Goal: Transaction & Acquisition: Purchase product/service

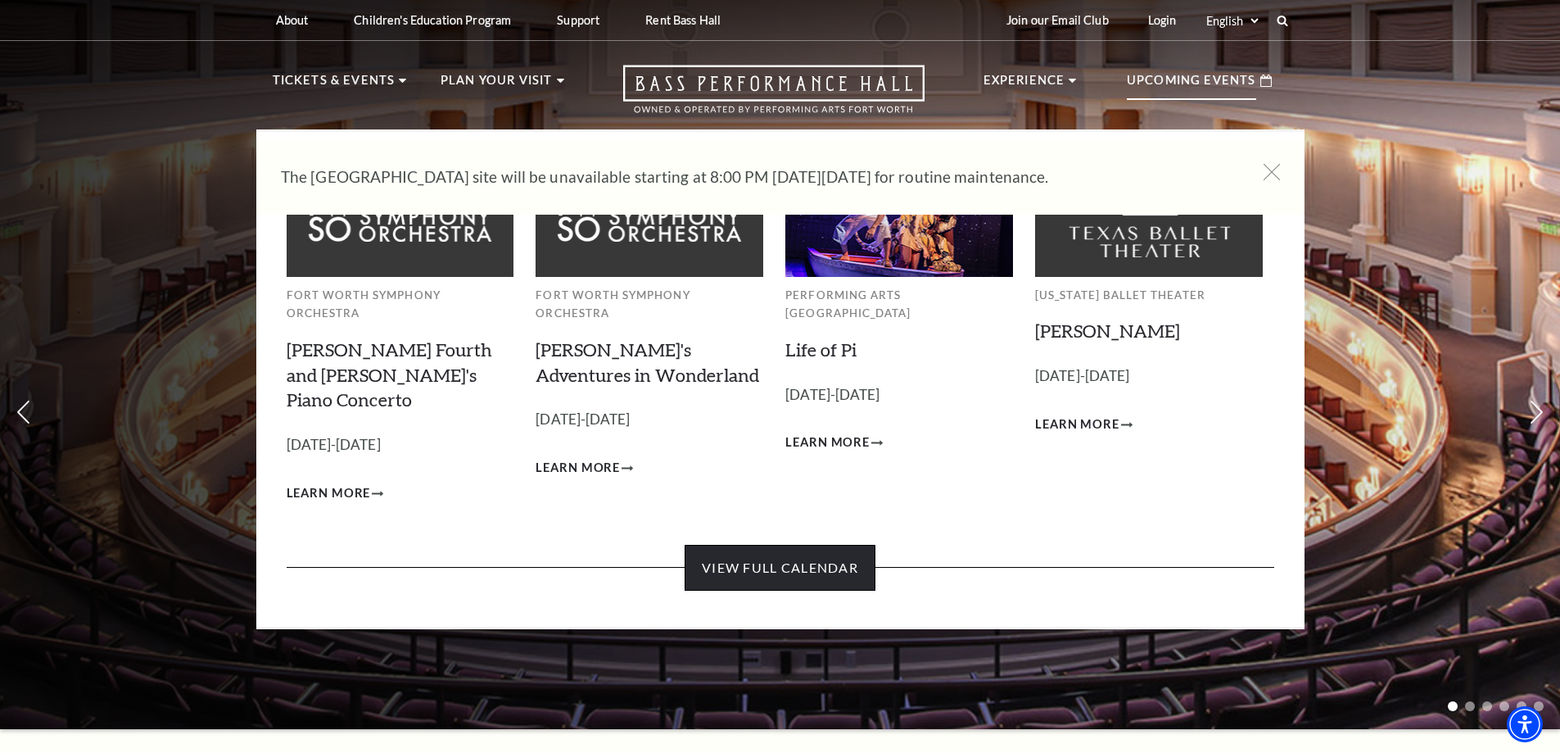
click at [797, 545] on link "View Full Calendar" at bounding box center [780, 568] width 191 height 46
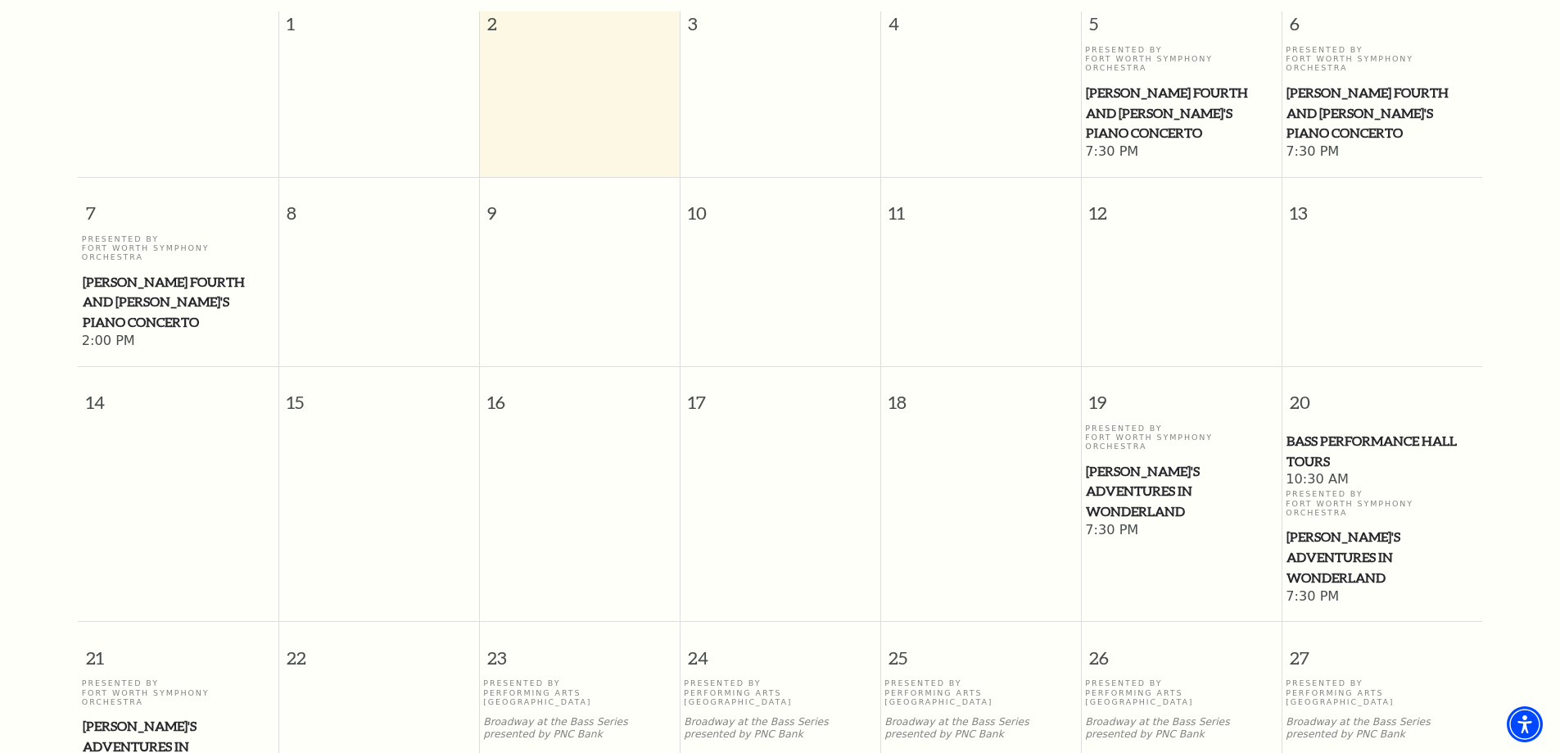
scroll to position [227, 0]
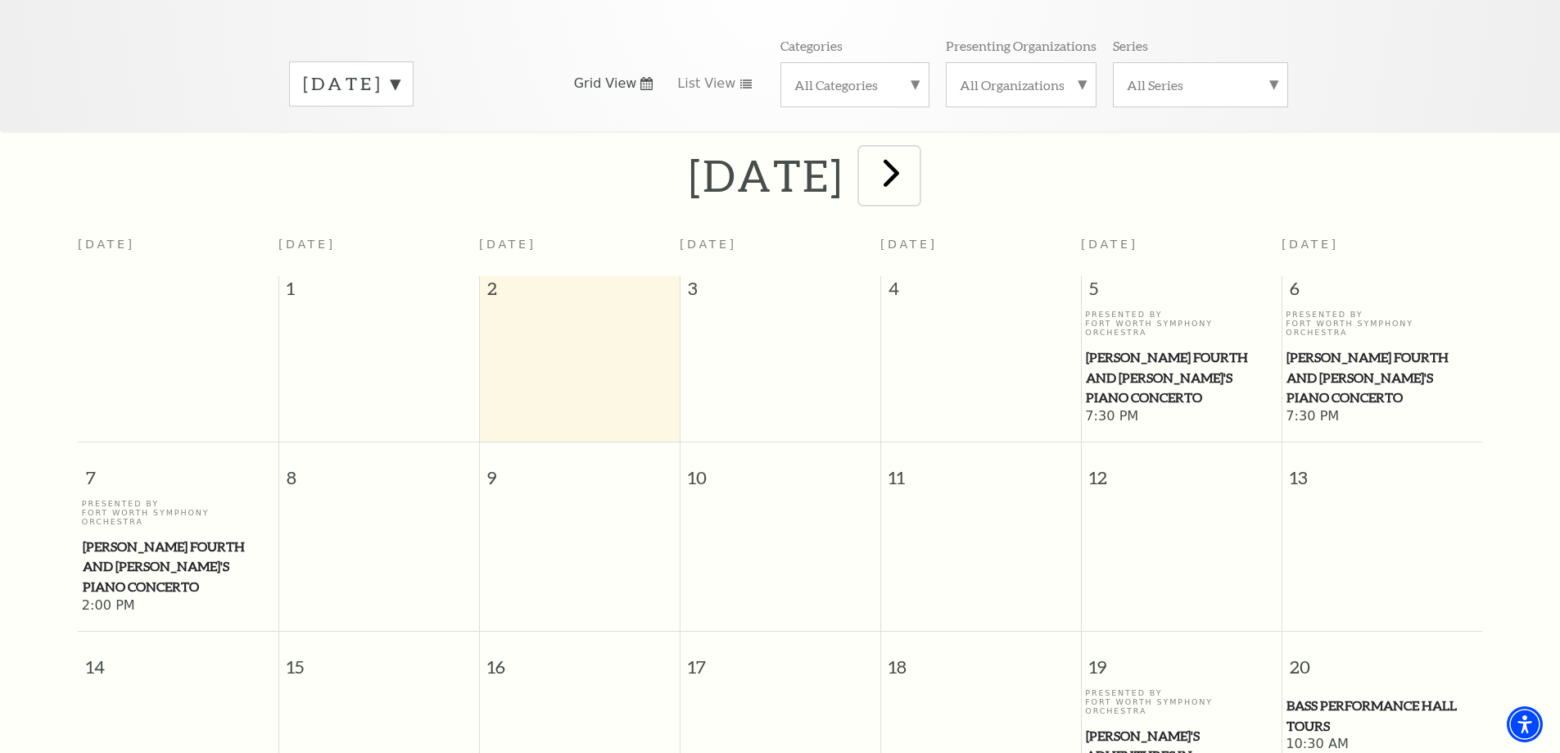
click at [915, 159] on span "next" at bounding box center [891, 172] width 47 height 47
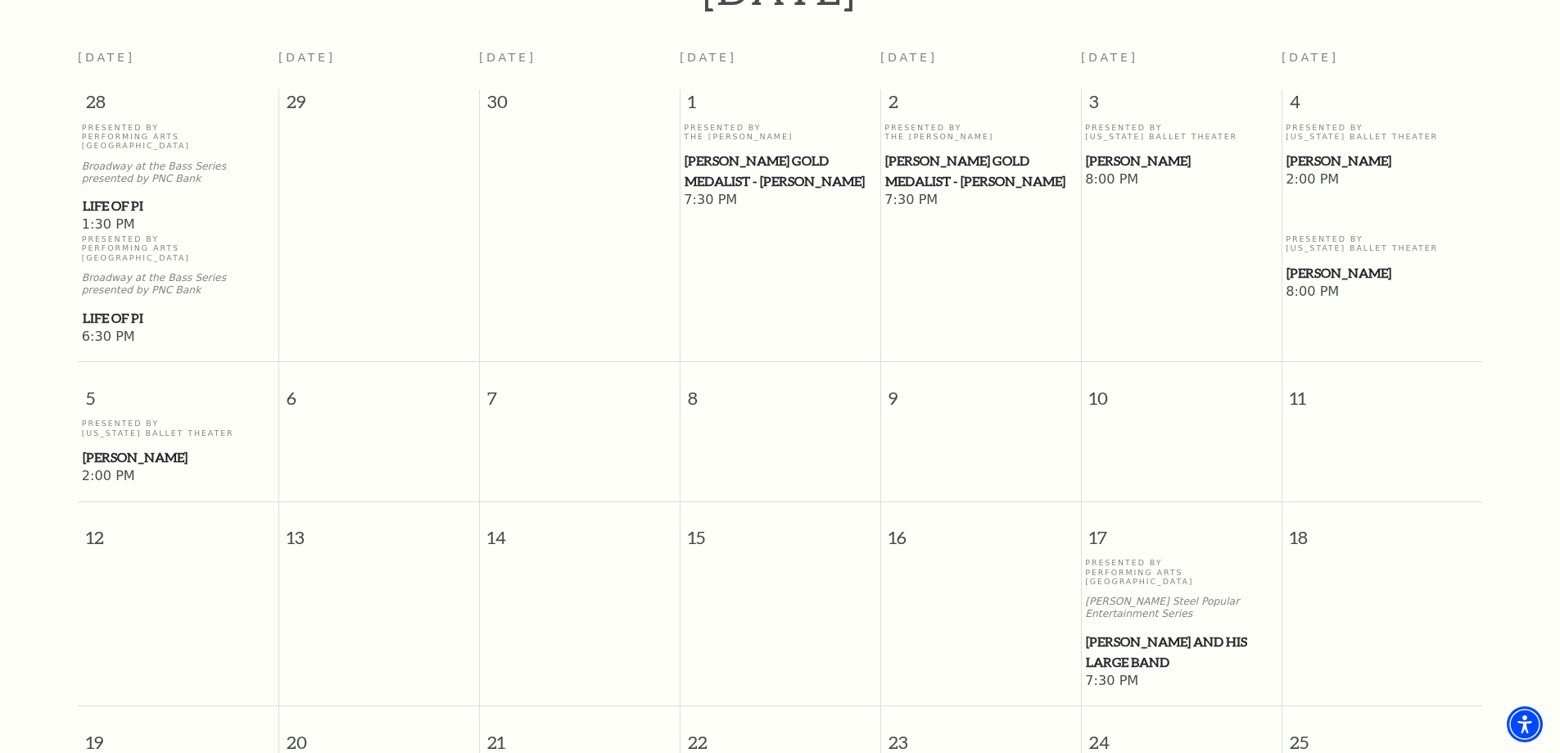
scroll to position [145, 0]
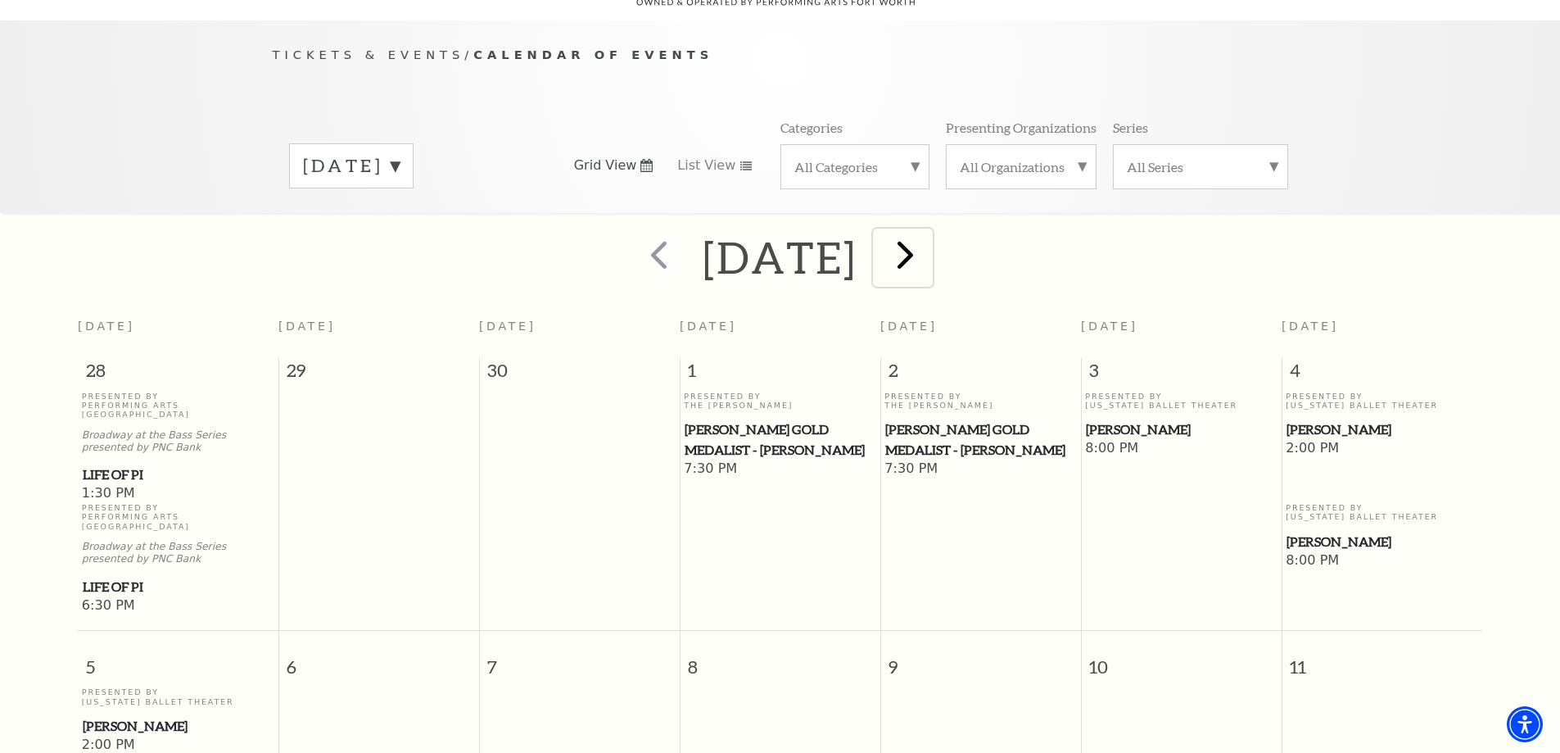
click at [929, 251] on span "next" at bounding box center [905, 254] width 47 height 47
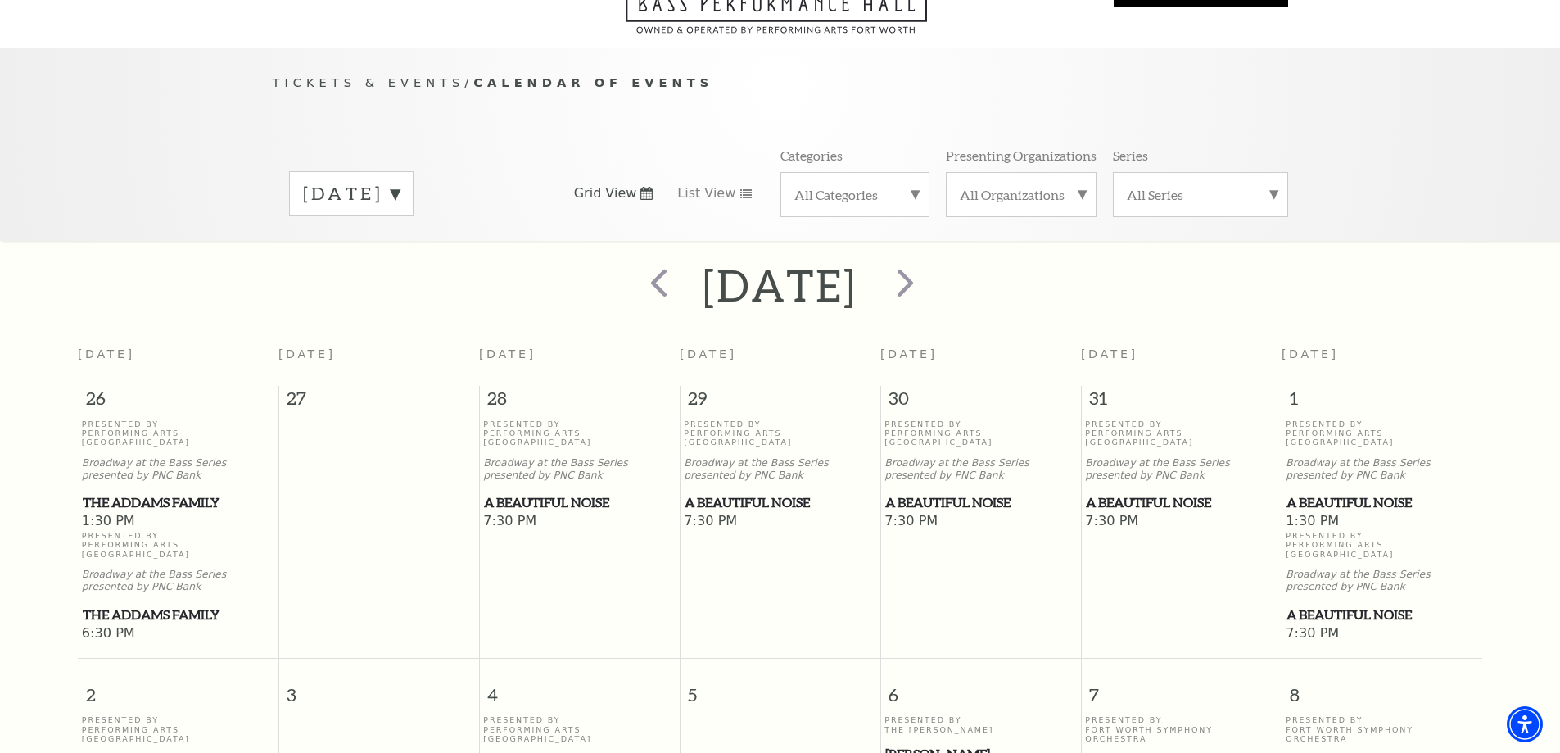
scroll to position [0, 0]
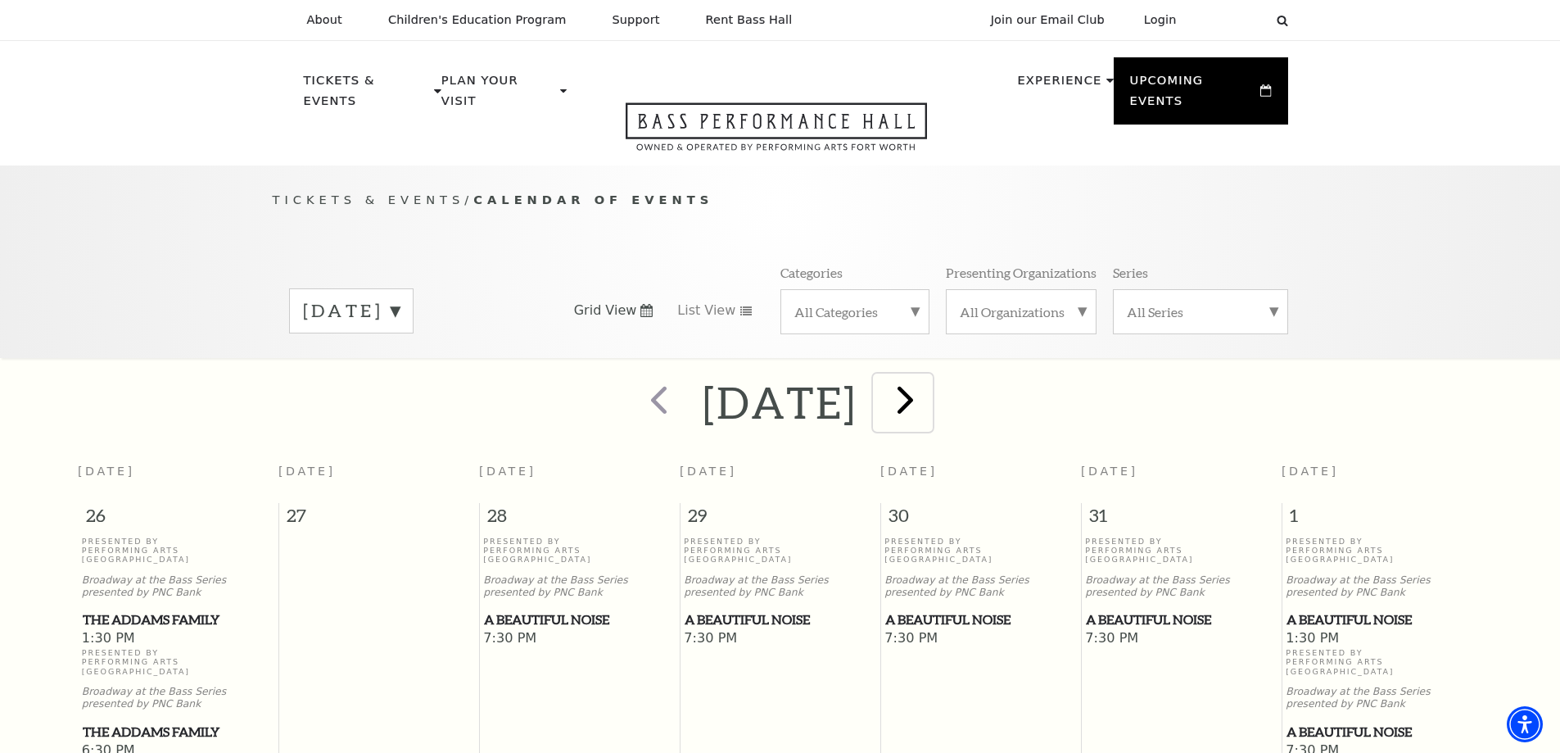
click at [929, 376] on span "next" at bounding box center [905, 399] width 47 height 47
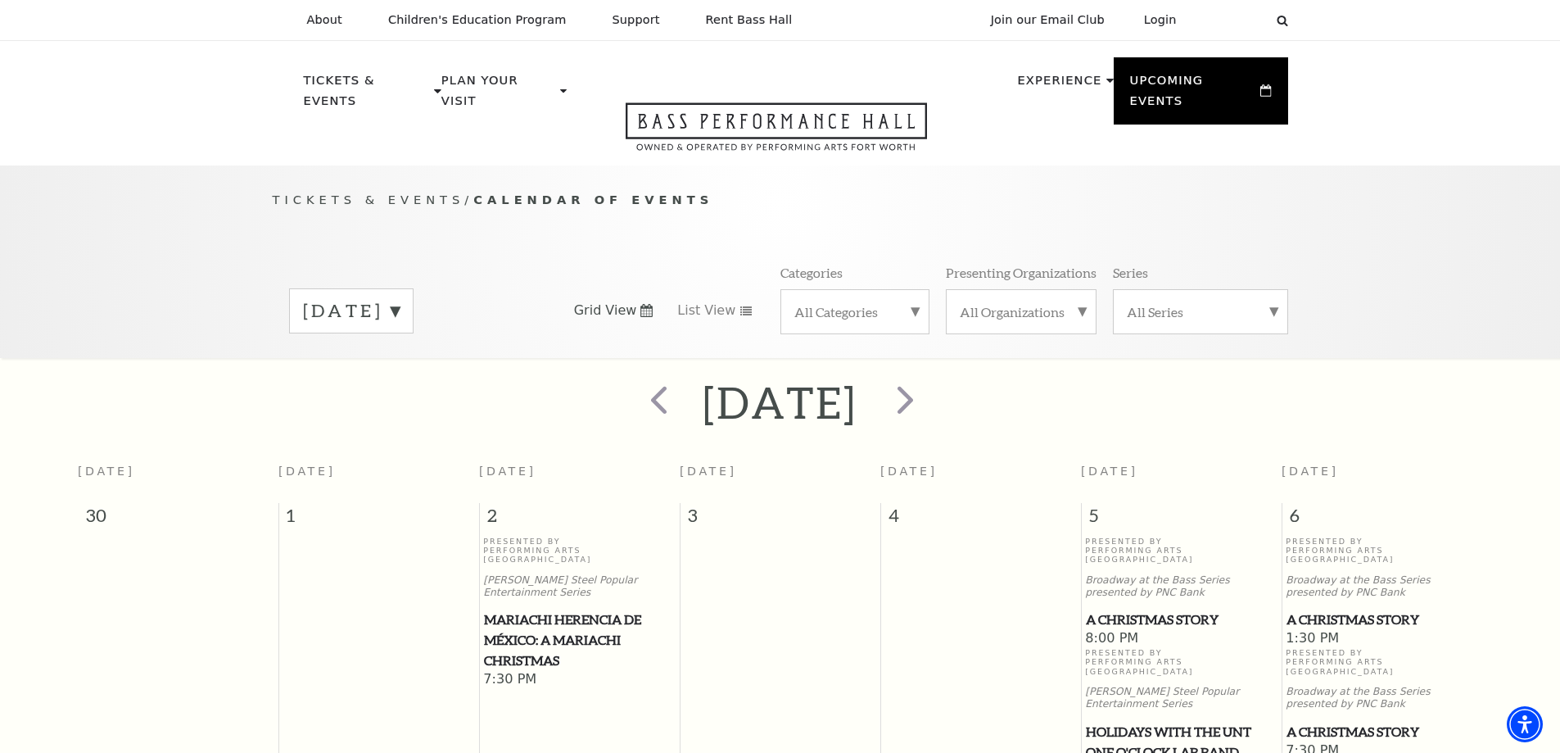
click at [576, 609] on span "Mariachi Herencia de México: A Mariachi Christmas" at bounding box center [579, 639] width 191 height 61
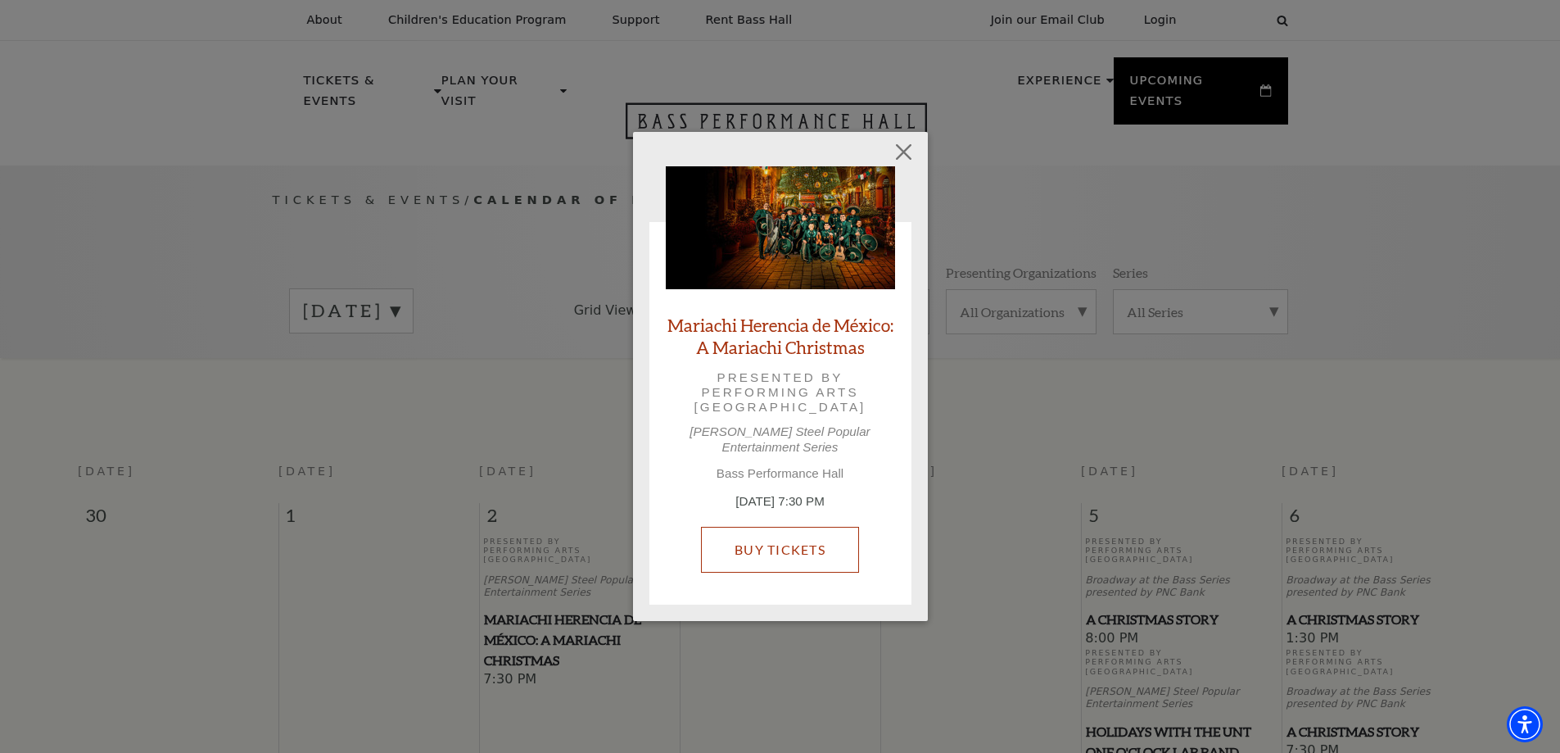
click at [744, 548] on link "Buy Tickets" at bounding box center [780, 550] width 158 height 46
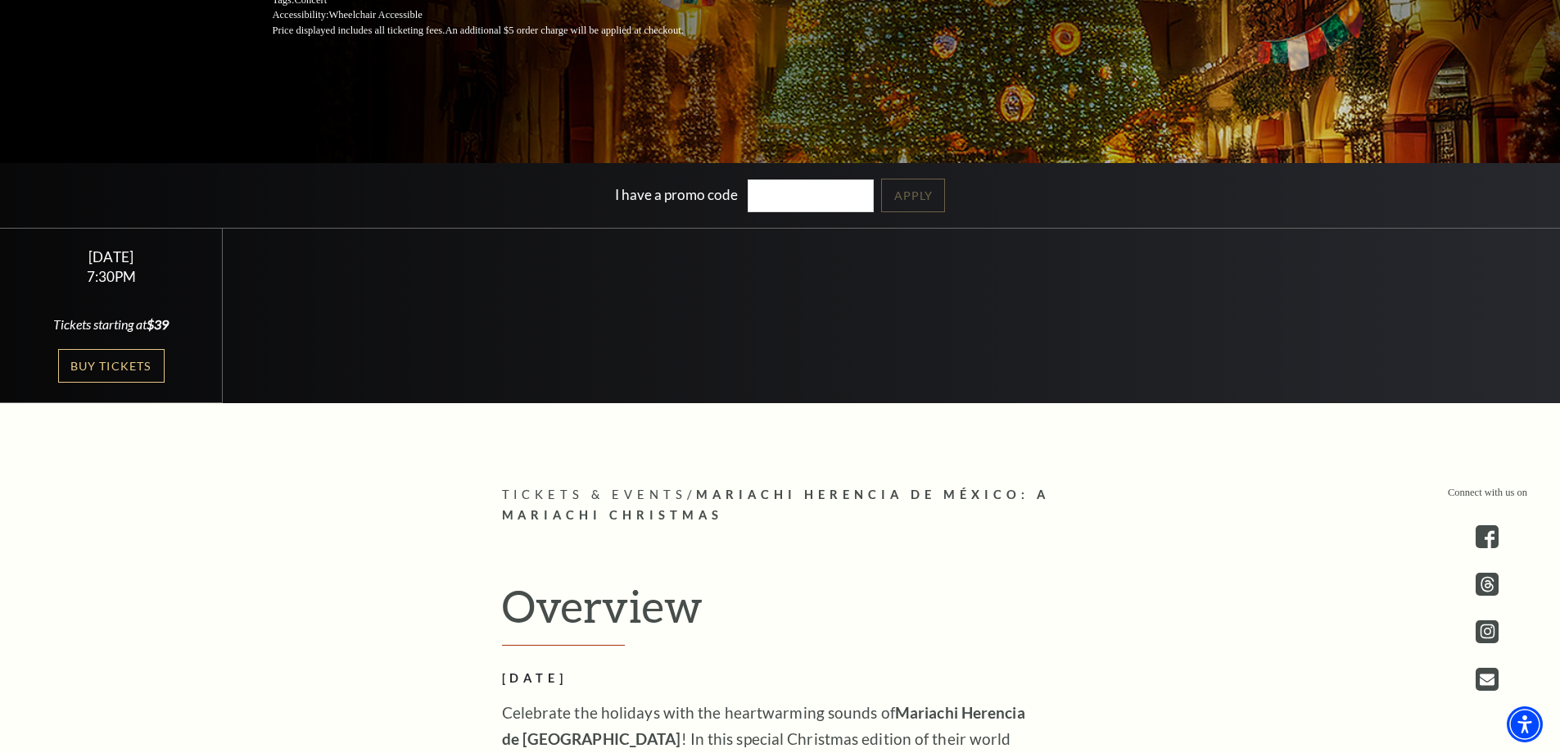
scroll to position [328, 0]
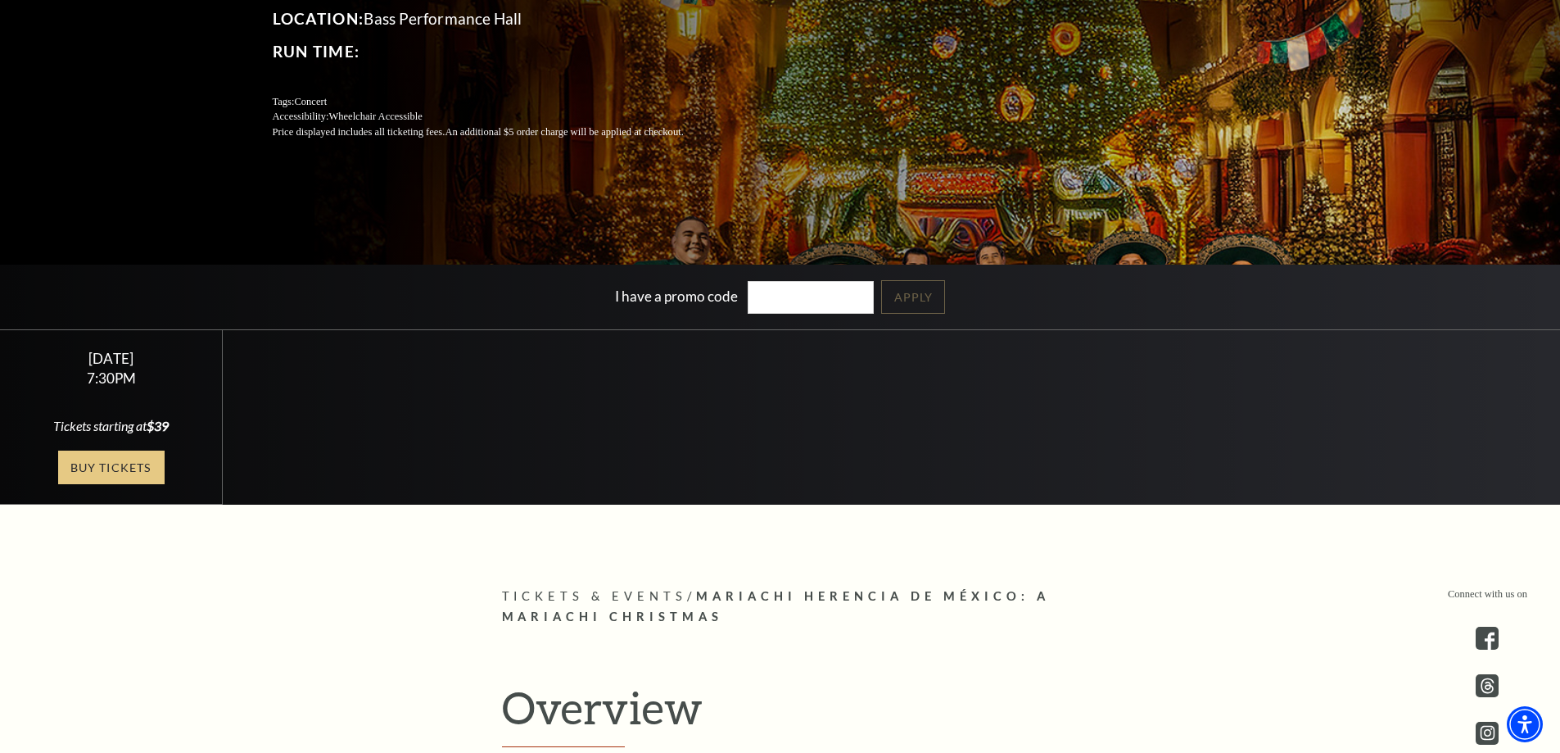
click at [115, 471] on link "Buy Tickets" at bounding box center [111, 467] width 106 height 34
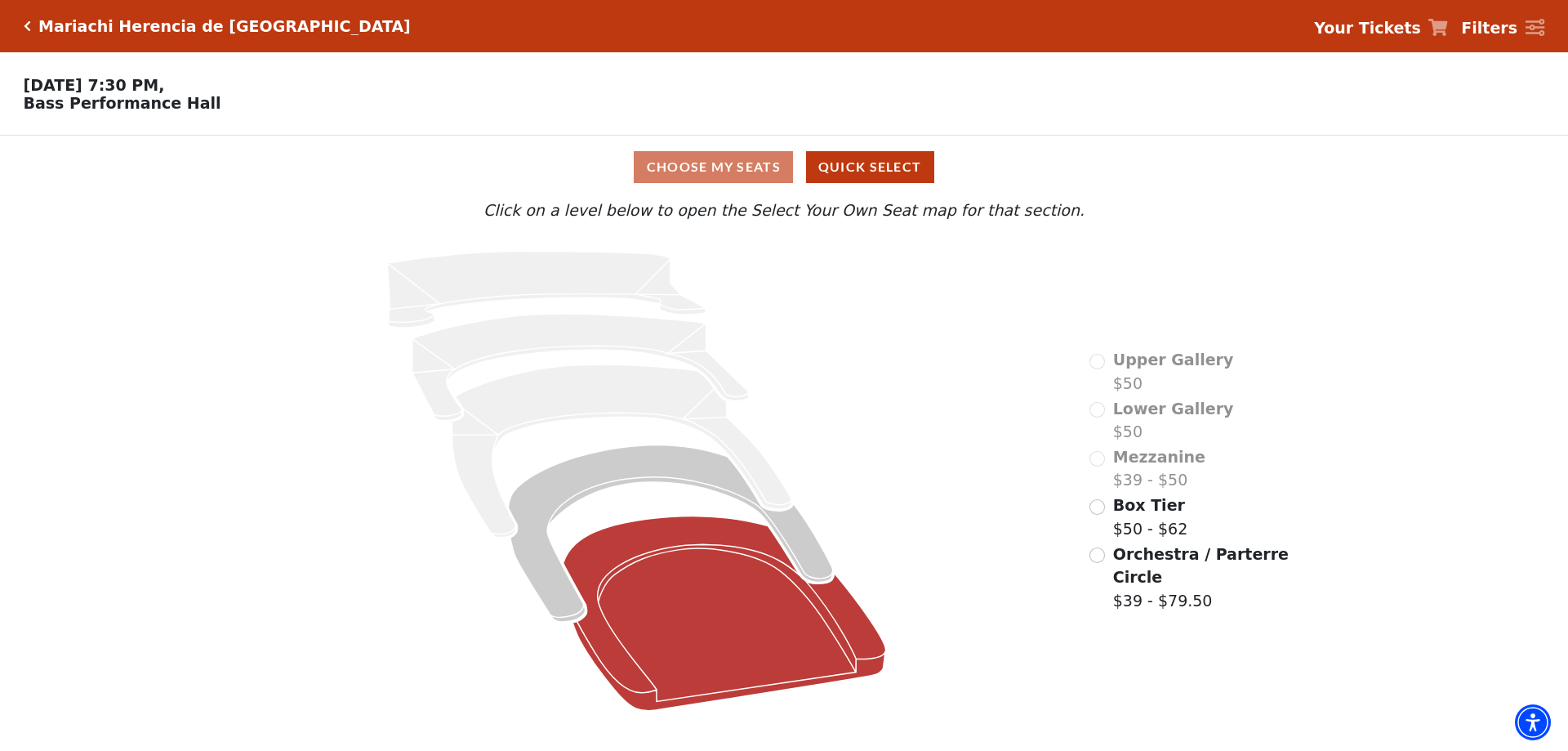
click at [751, 609] on icon at bounding box center [724, 613] width 322 height 194
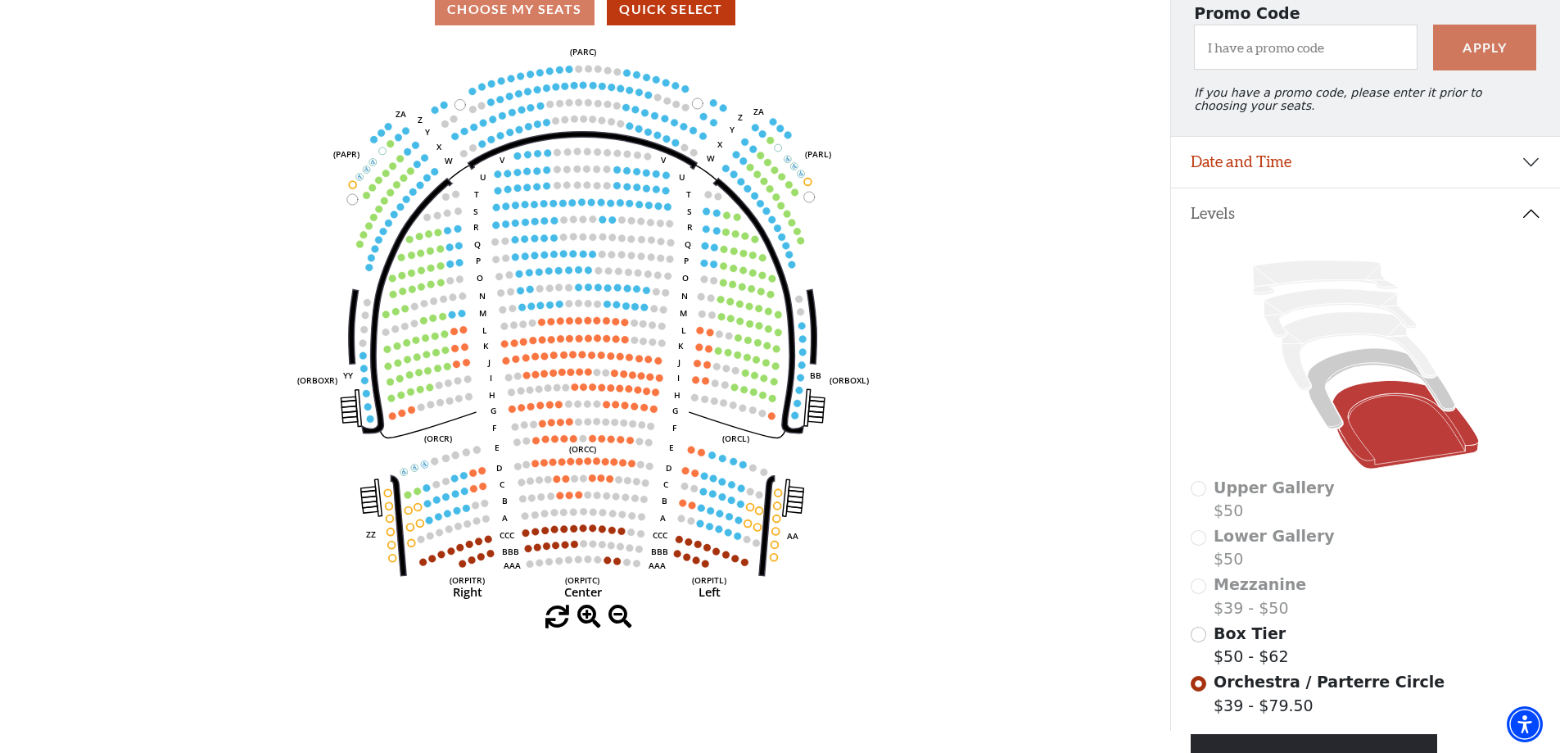
scroll to position [240, 0]
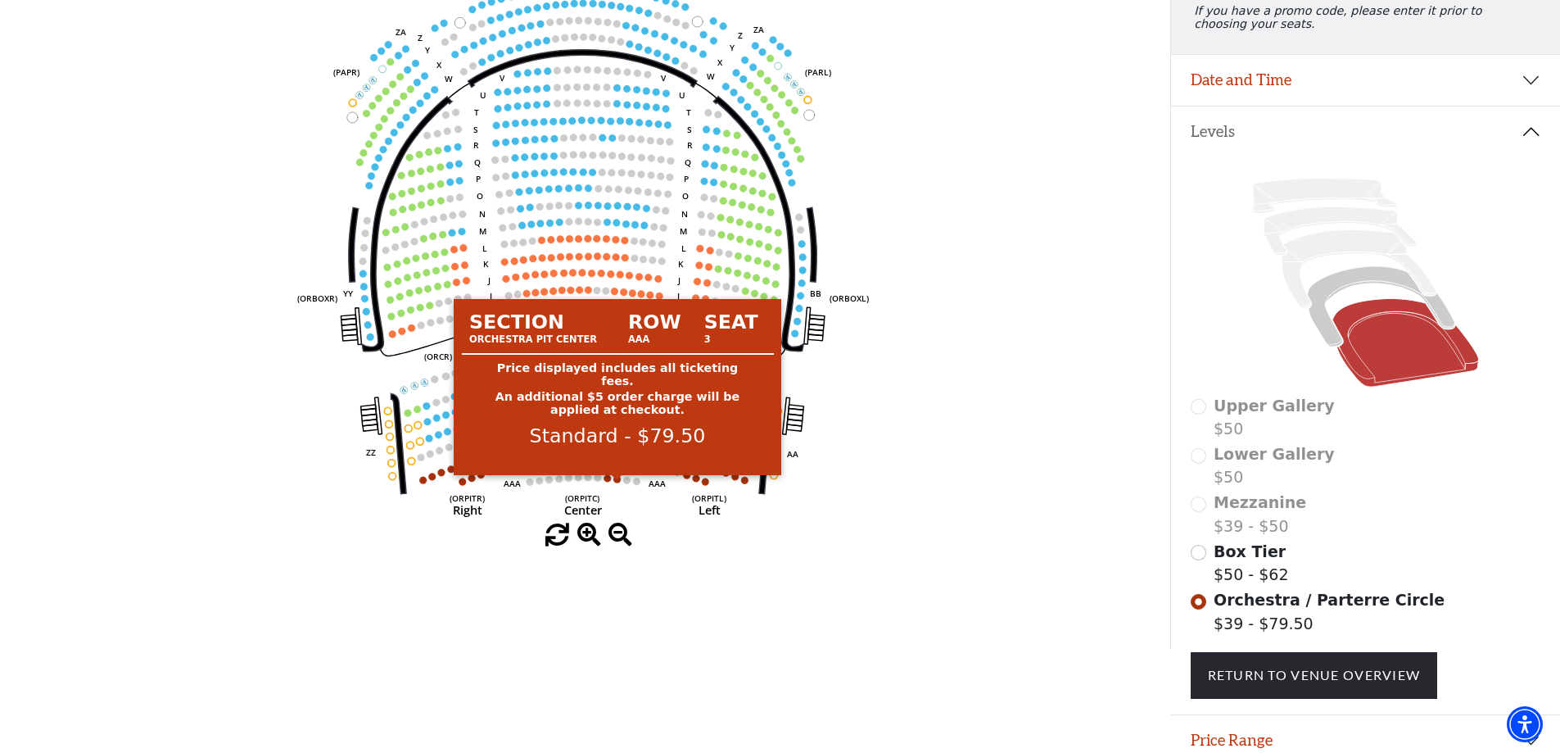
click at [615, 482] on circle at bounding box center [617, 478] width 7 height 7
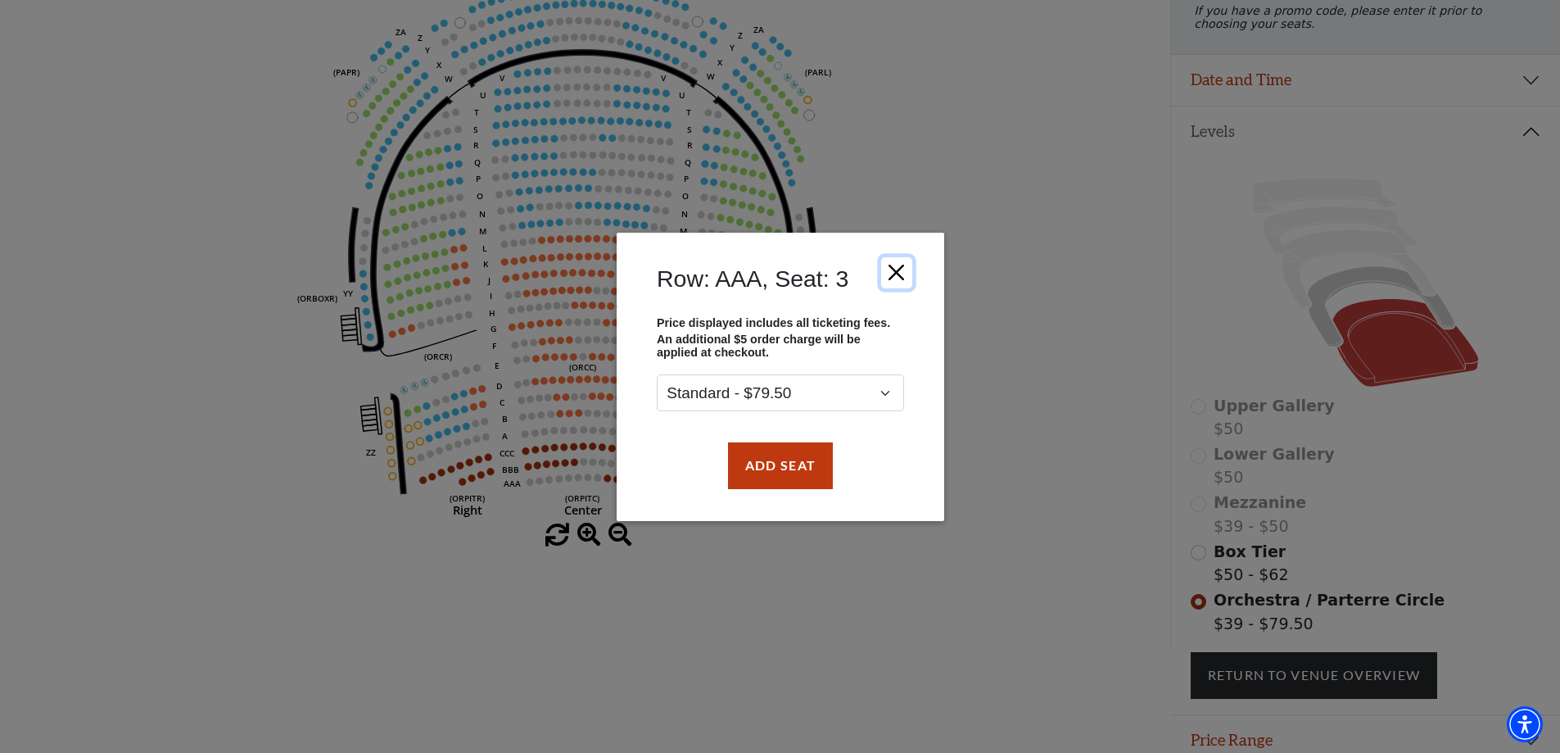
click at [897, 273] on button "Close" at bounding box center [895, 271] width 31 height 31
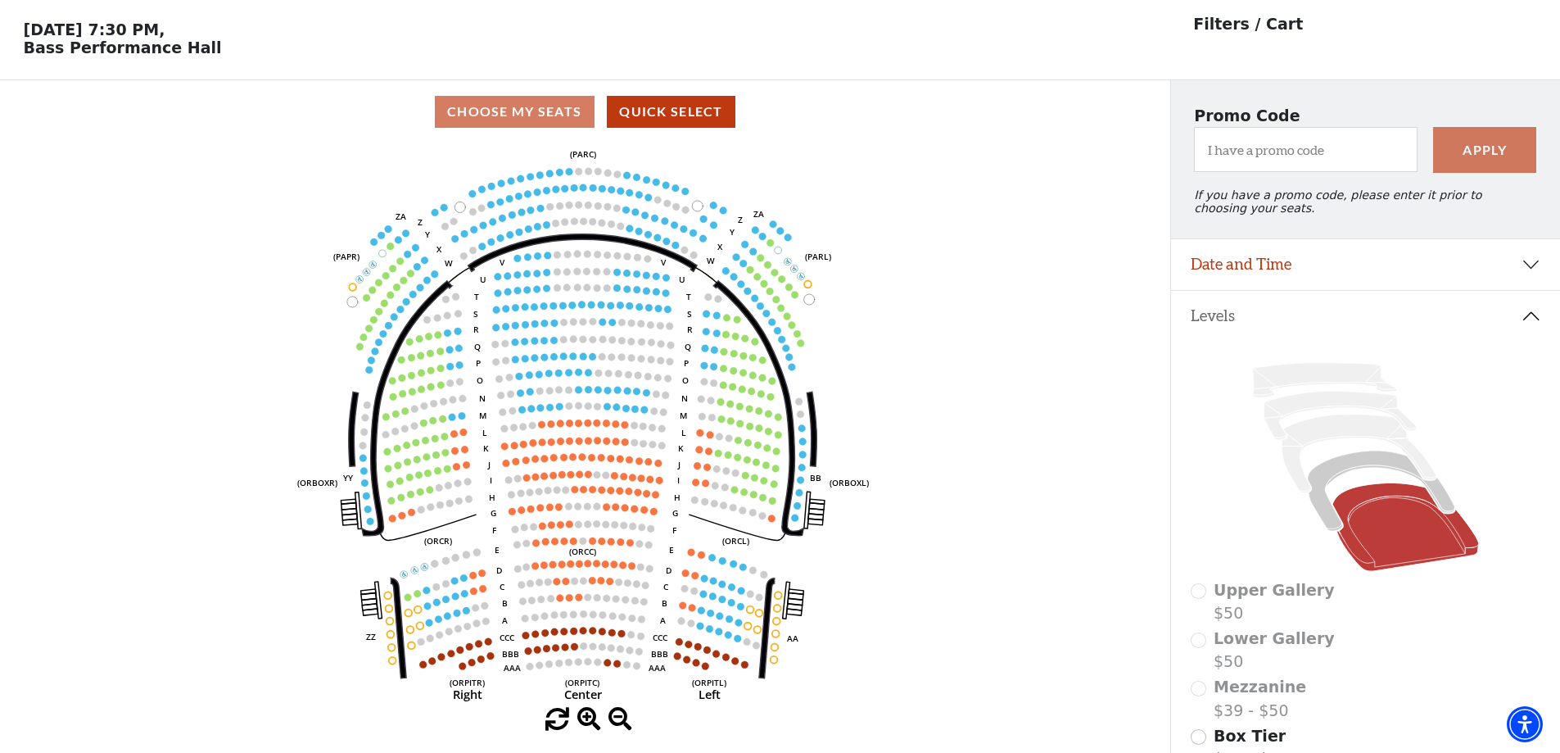
scroll to position [0, 0]
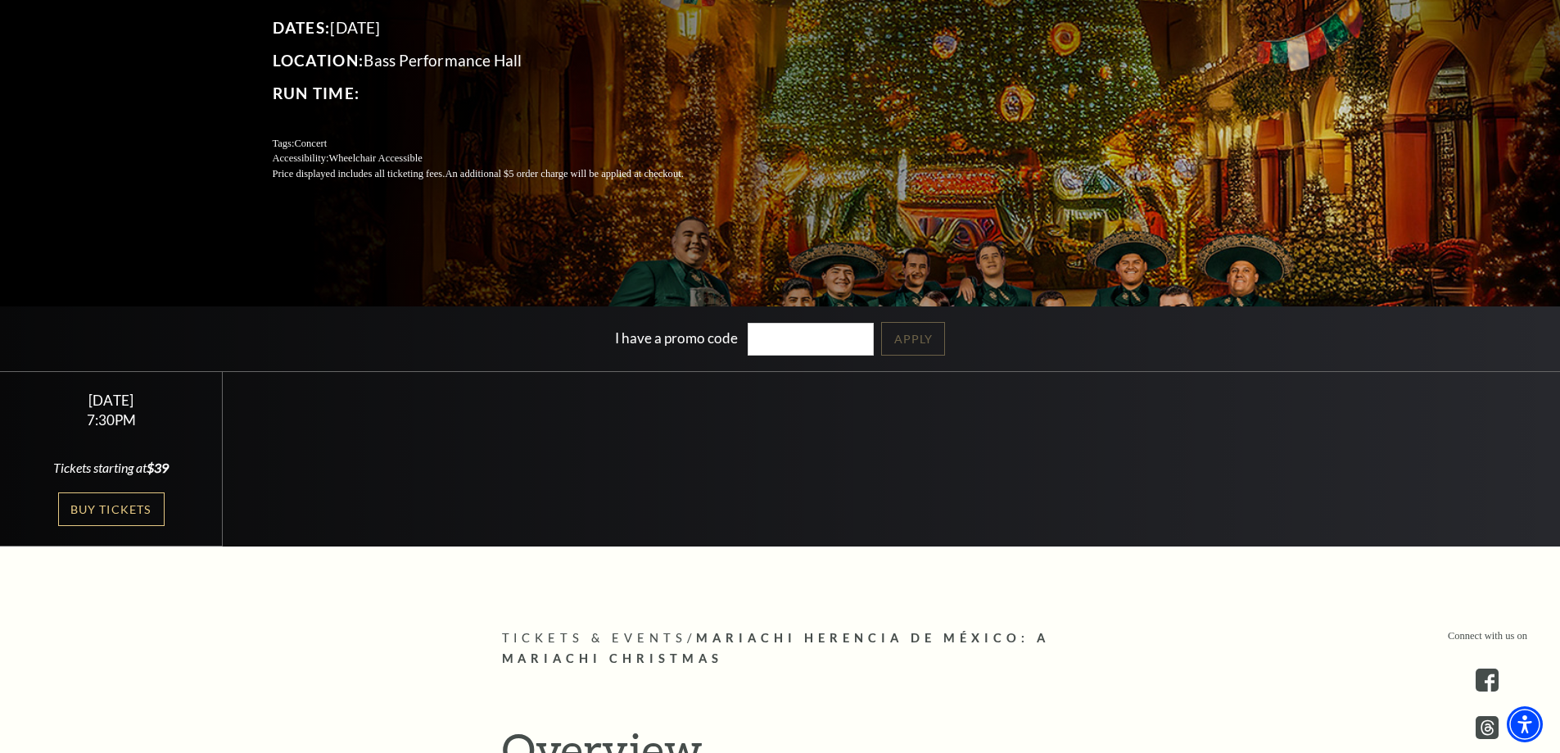
scroll to position [246, 0]
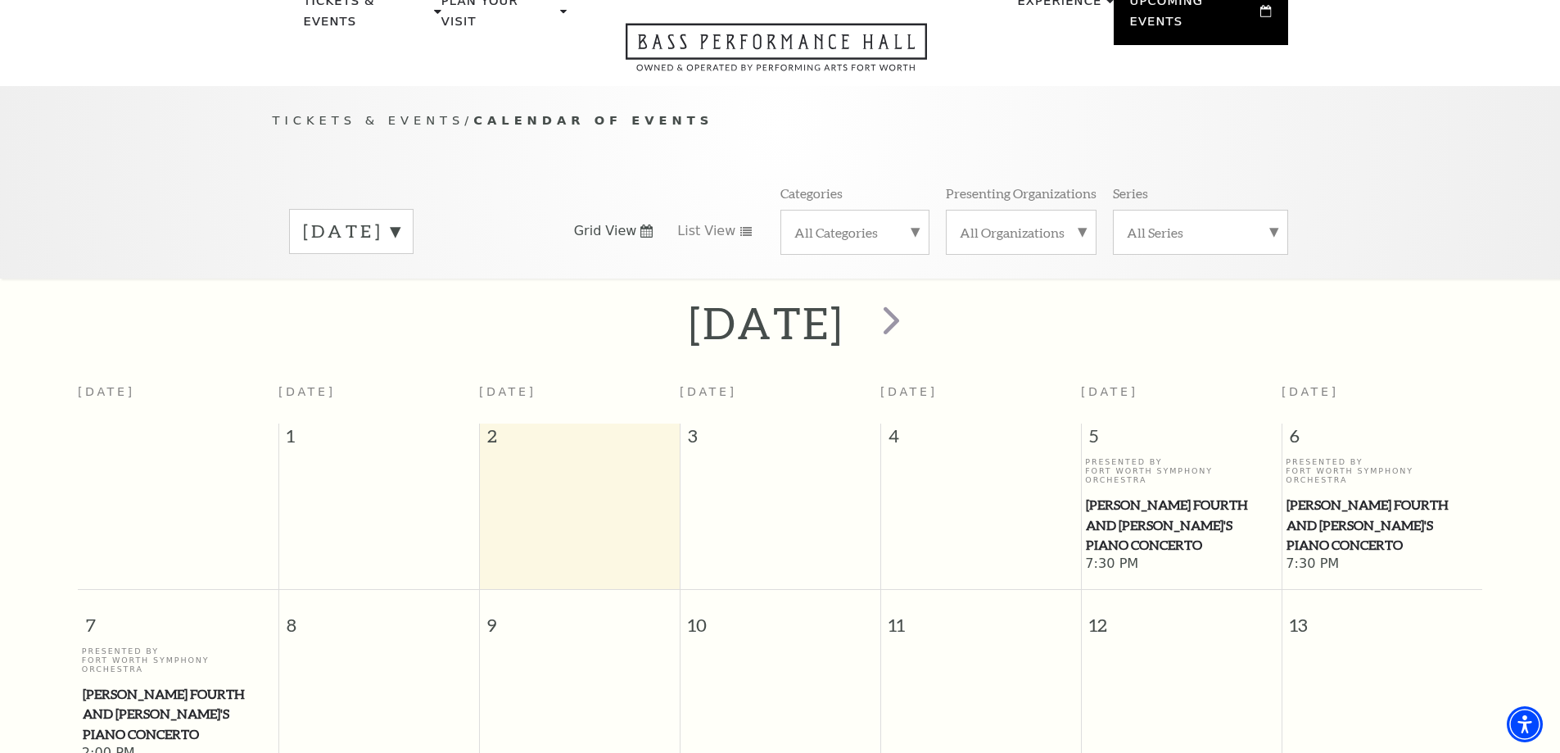
scroll to position [145, 0]
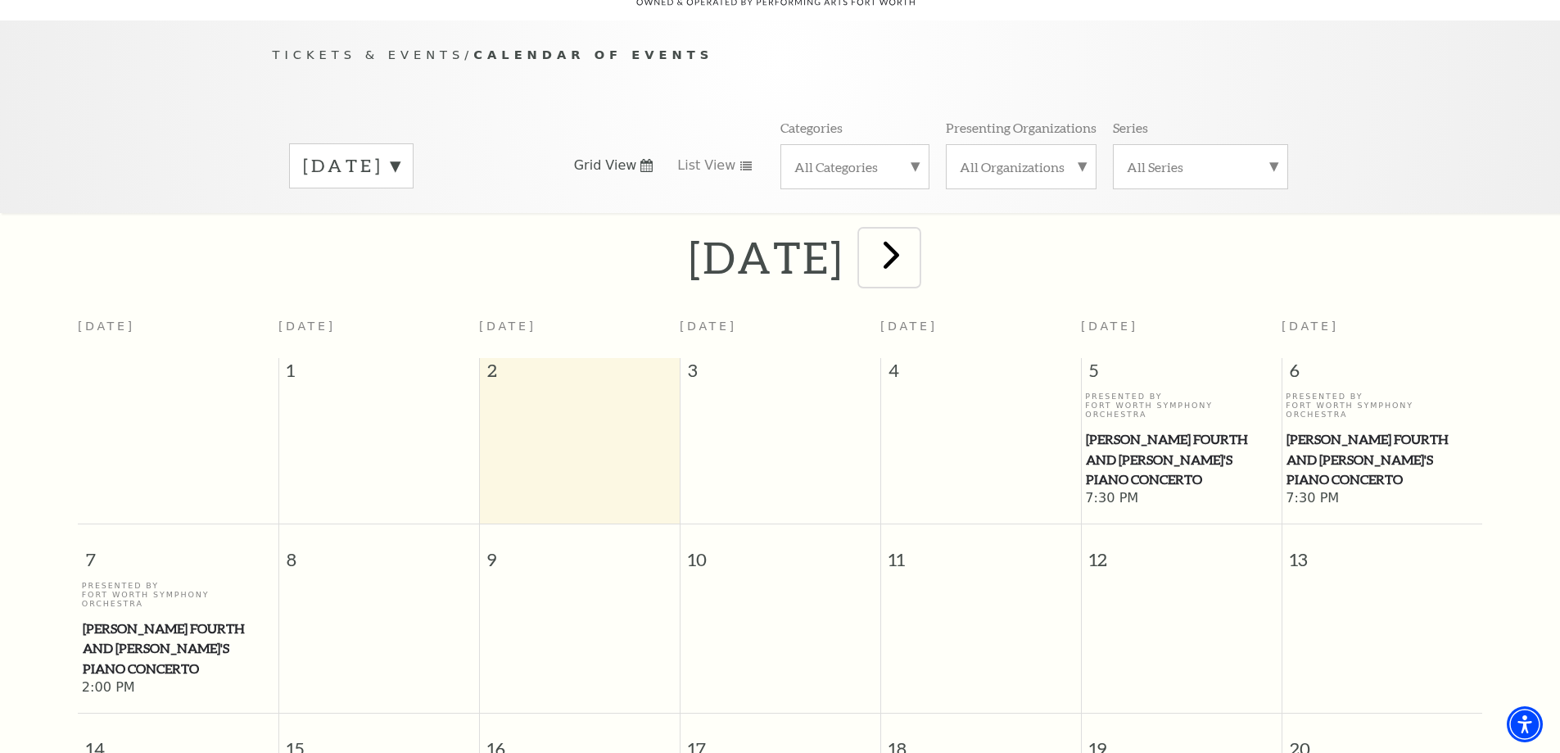
click at [915, 241] on span "next" at bounding box center [891, 254] width 47 height 47
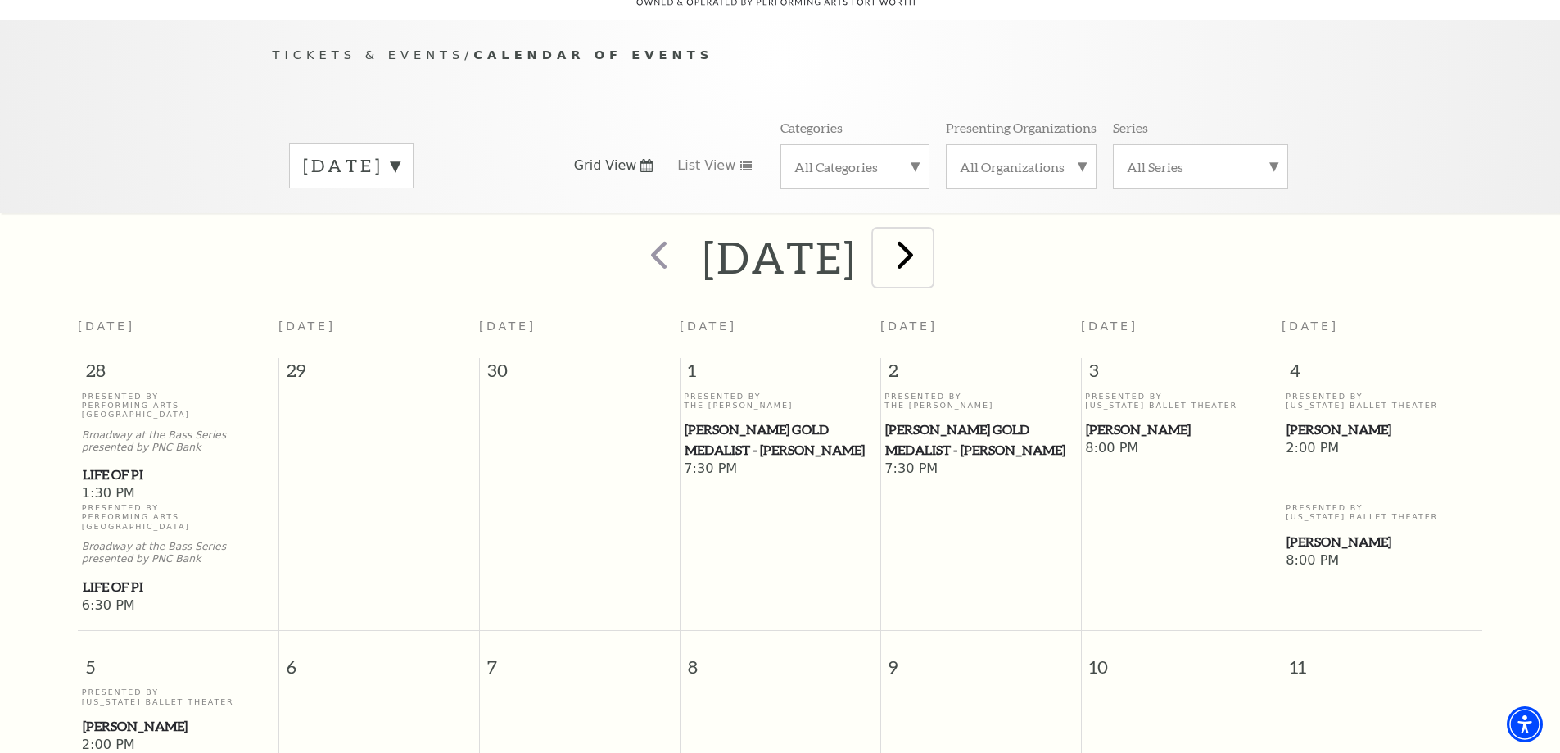
click at [929, 241] on span "next" at bounding box center [905, 254] width 47 height 47
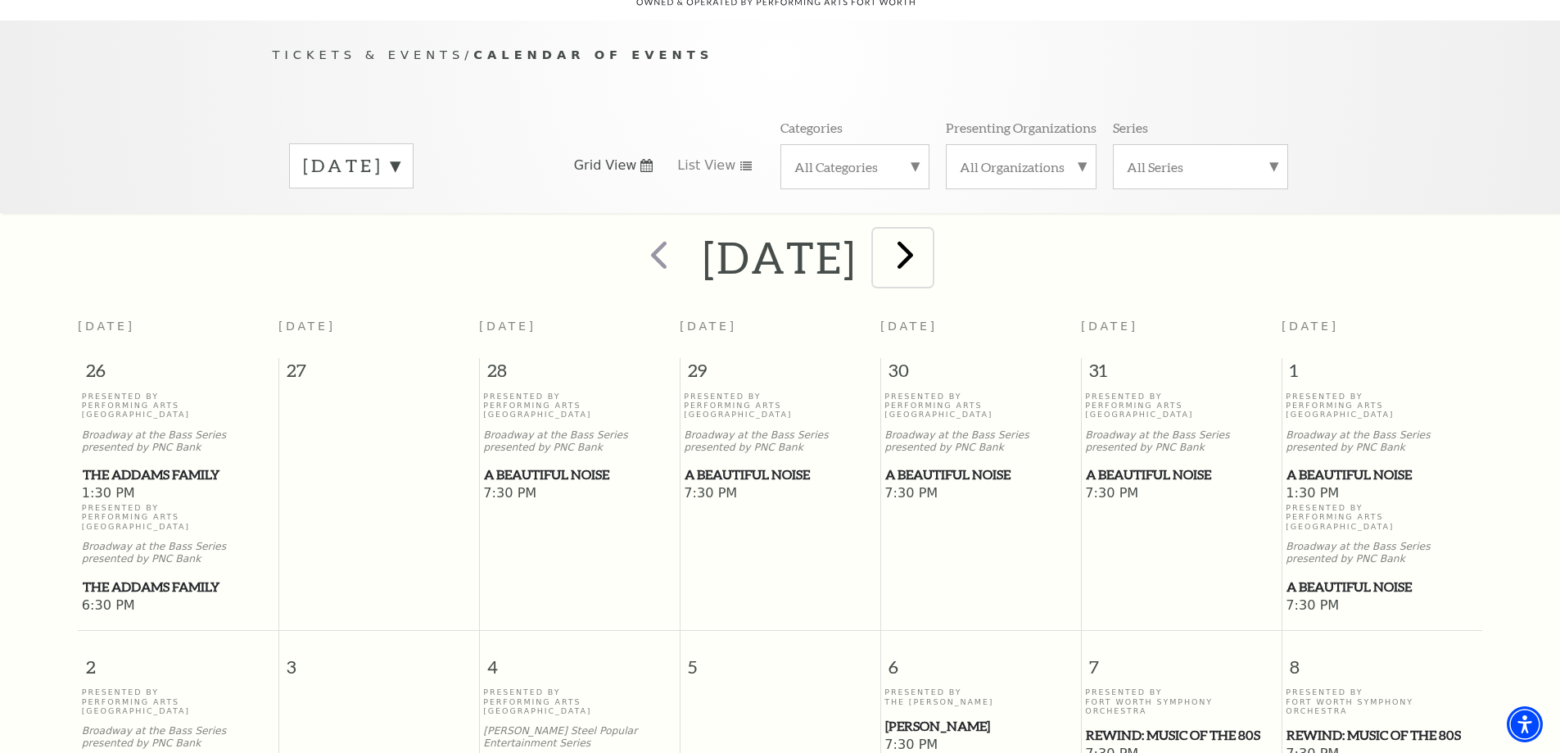
click at [929, 237] on span "next" at bounding box center [905, 254] width 47 height 47
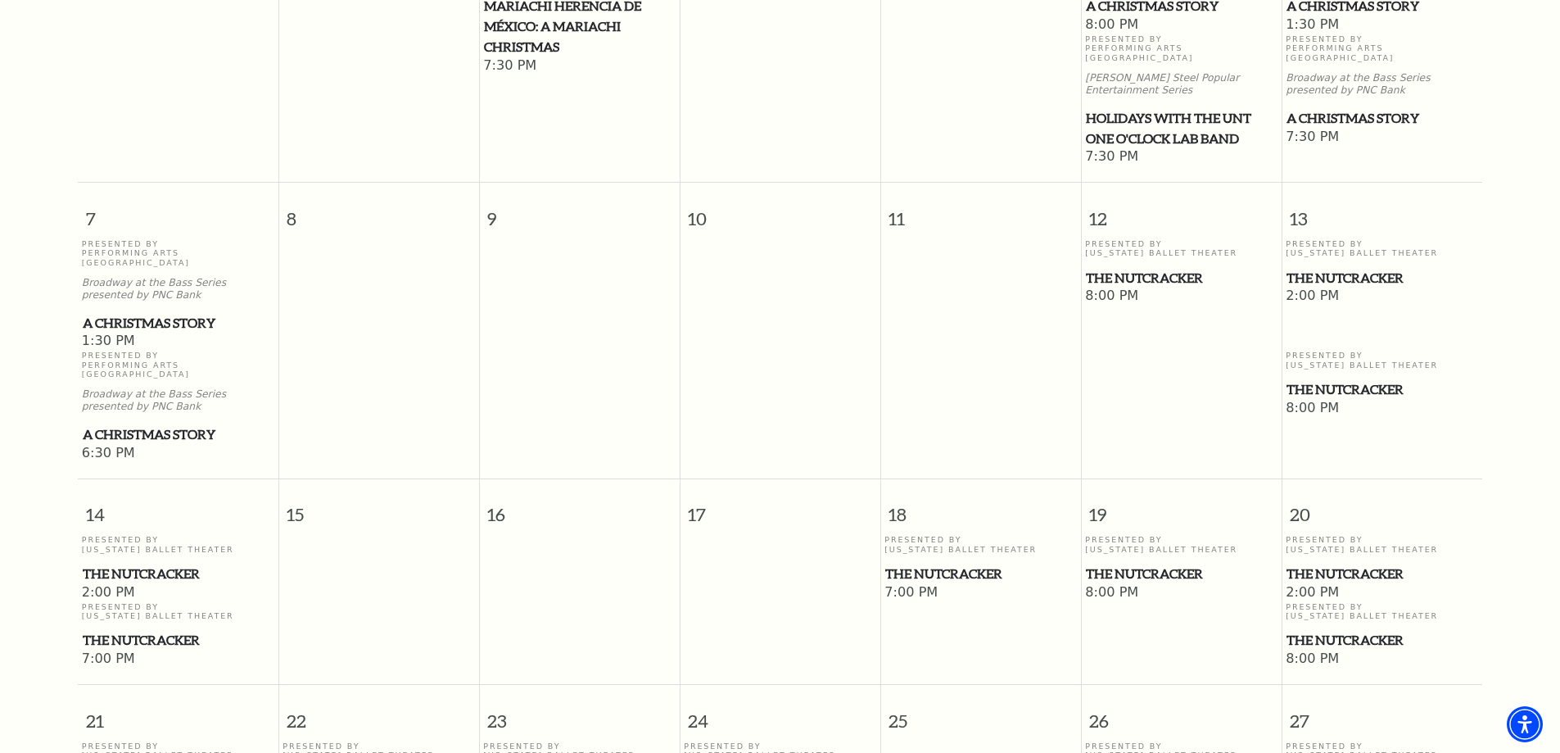
scroll to position [636, 0]
